Goal: Connect with others: Connect with others

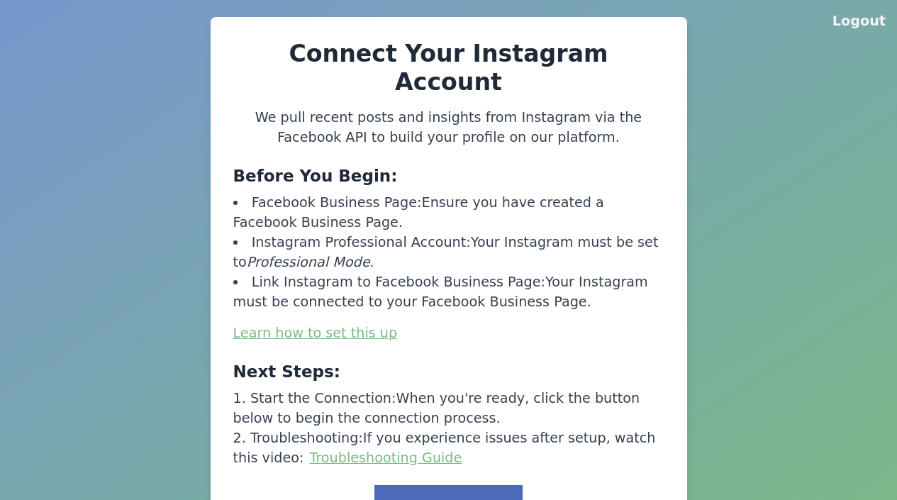
scroll to position [1, 0]
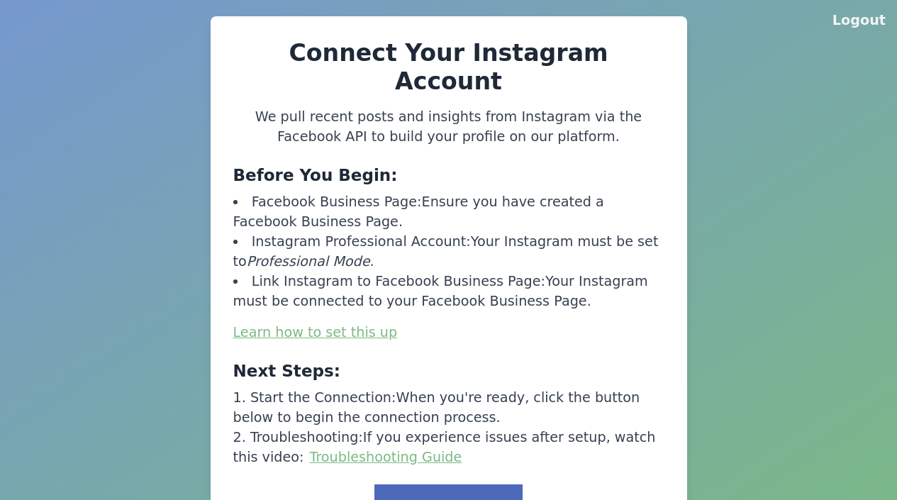
click at [453, 485] on button "Link to Facebook" at bounding box center [449, 507] width 148 height 44
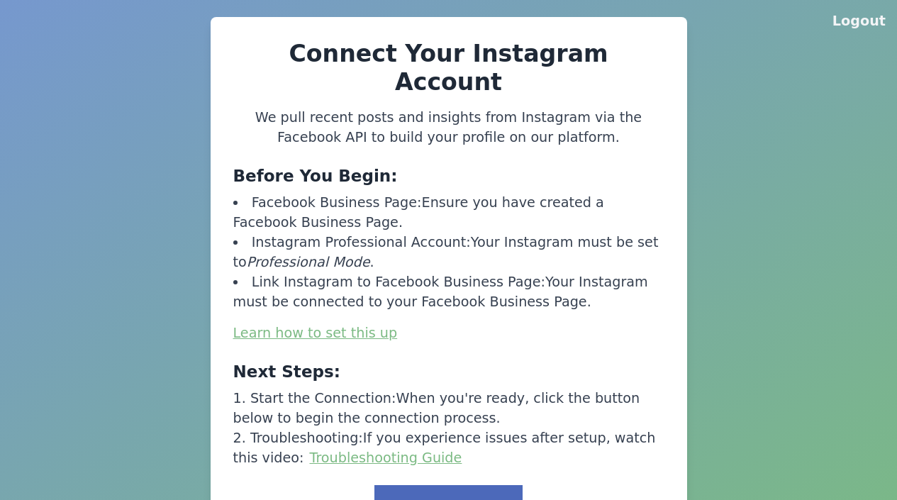
click at [491, 485] on button "Link to Facebook" at bounding box center [449, 507] width 148 height 44
